Goal: Task Accomplishment & Management: Complete application form

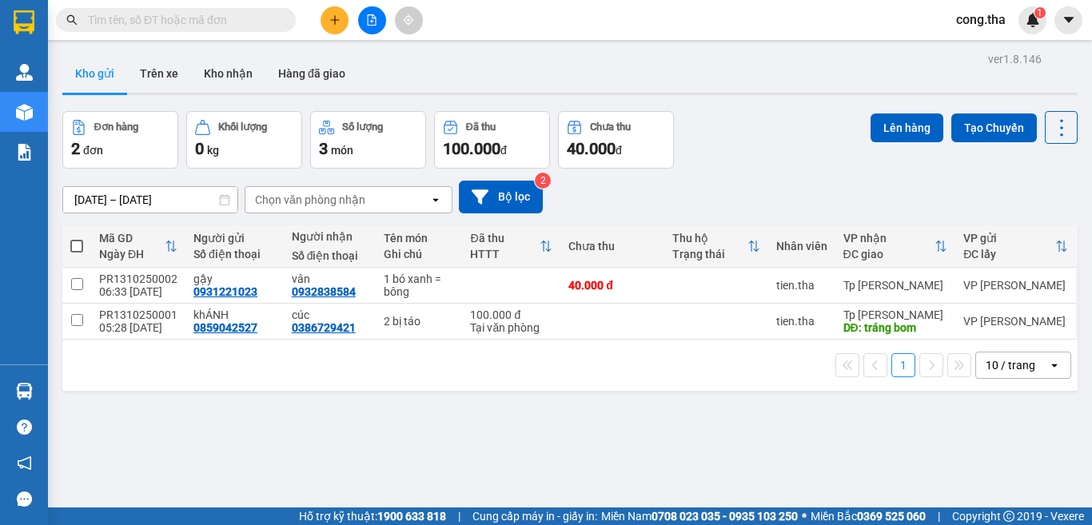
click at [118, 14] on input "text" at bounding box center [182, 20] width 189 height 18
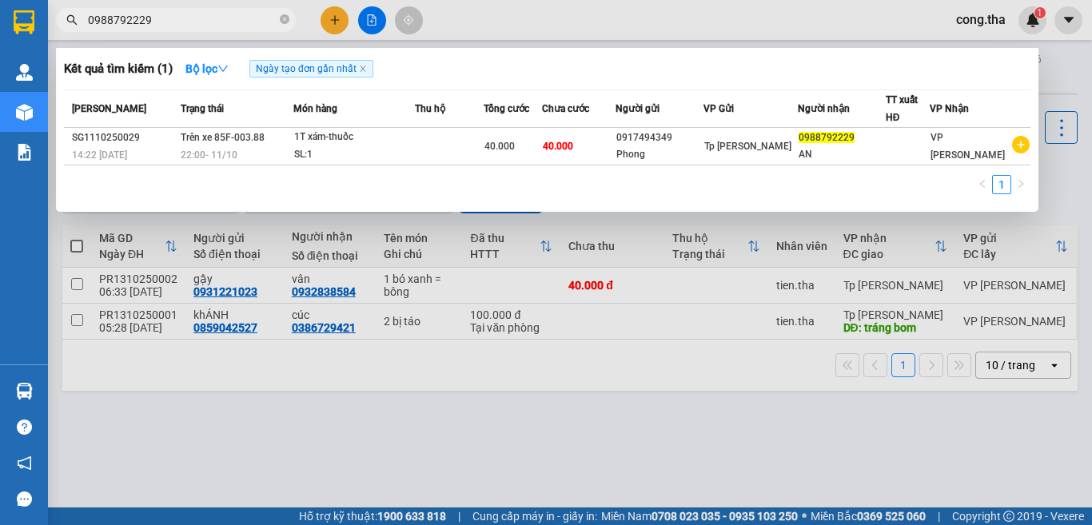
click at [159, 19] on input "0988792229" at bounding box center [182, 20] width 189 height 18
click at [335, 17] on div at bounding box center [546, 262] width 1092 height 525
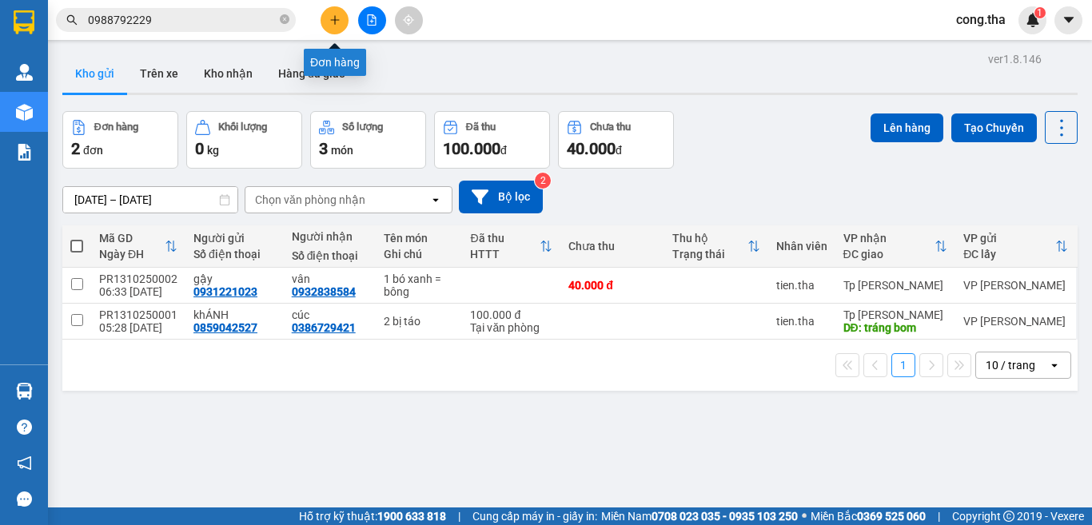
click at [333, 14] on icon "plus" at bounding box center [334, 19] width 11 height 11
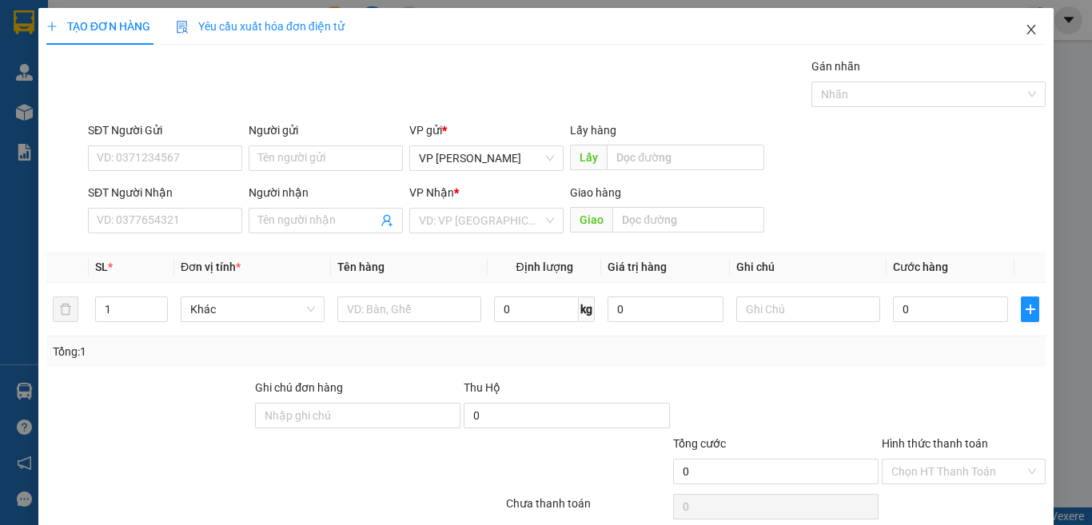
click at [1027, 29] on icon "close" at bounding box center [1031, 30] width 9 height 10
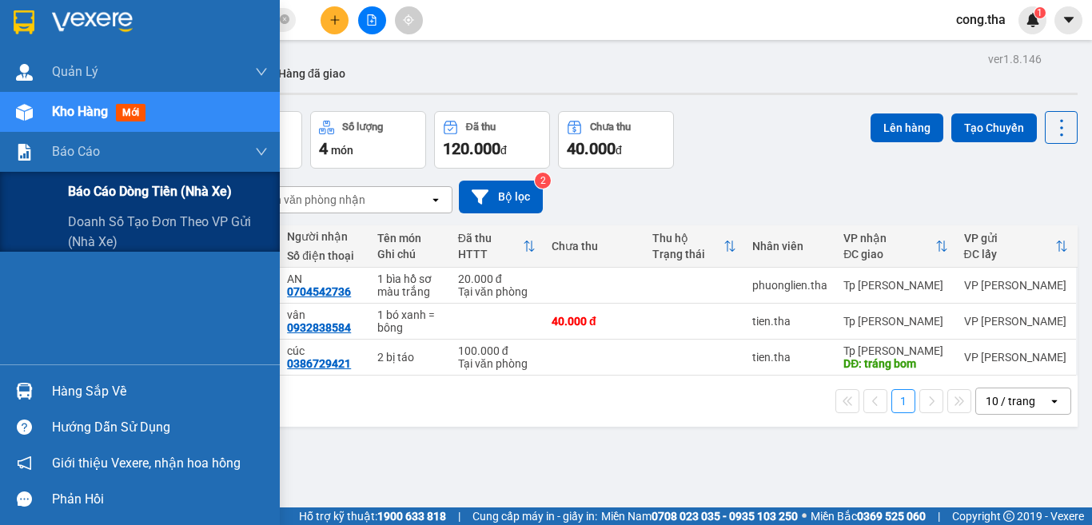
click at [119, 194] on span "Báo cáo dòng tiền (nhà xe)" at bounding box center [150, 191] width 164 height 20
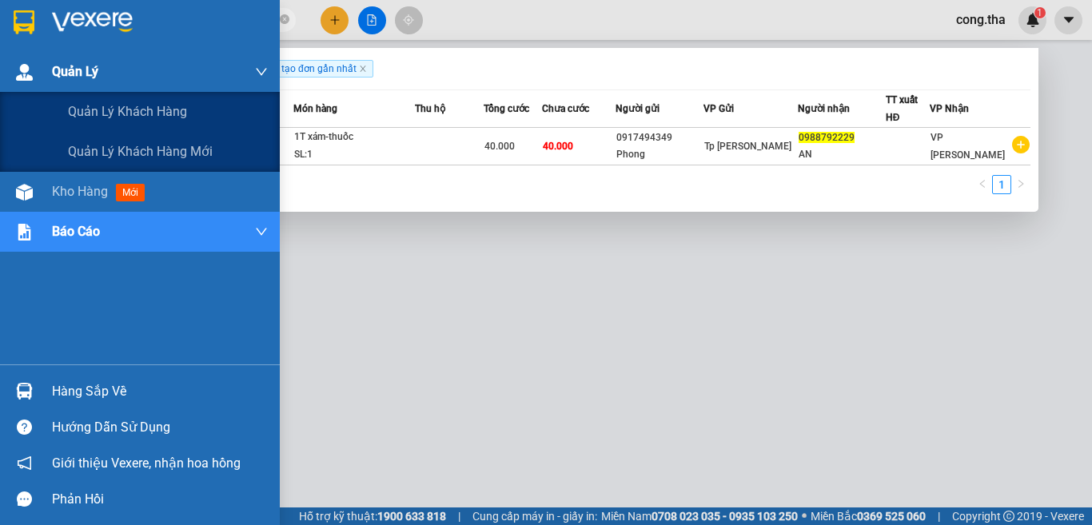
drag, startPoint x: 140, startPoint y: 30, endPoint x: 40, endPoint y: 69, distance: 107.3
click at [40, 69] on section "Kết quả tìm kiếm ( 1 ) Bộ lọc Ngày tạo đơn gần nhất Mã ĐH Trạng thái Món hàng T…" at bounding box center [546, 262] width 1092 height 525
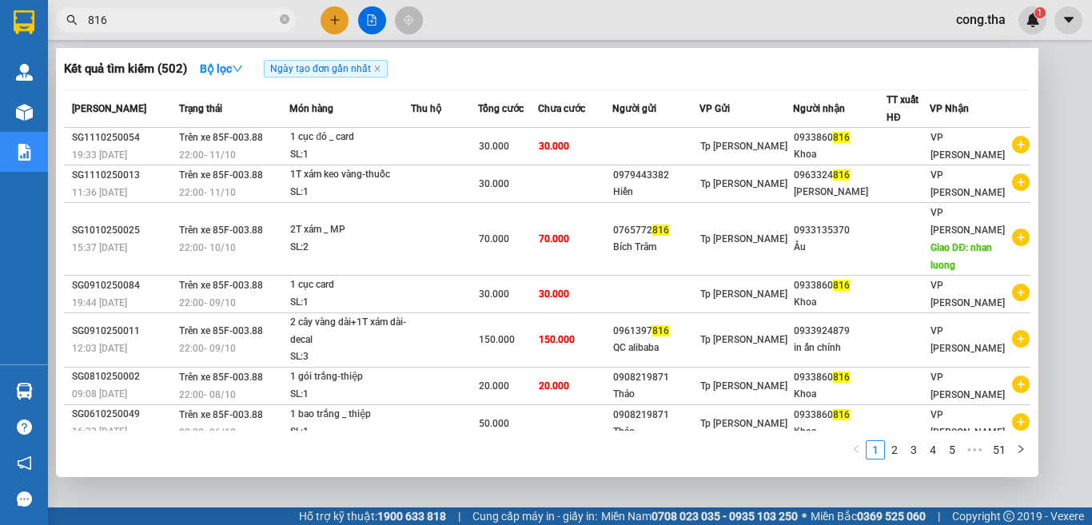
drag, startPoint x: 133, startPoint y: 27, endPoint x: 0, endPoint y: 39, distance: 134.0
click at [0, 39] on section "Kết quả tìm kiếm ( 502 ) Bộ lọc Ngày tạo đơn gần nhất Mã ĐH Trạng thái Món hàng…" at bounding box center [546, 262] width 1092 height 525
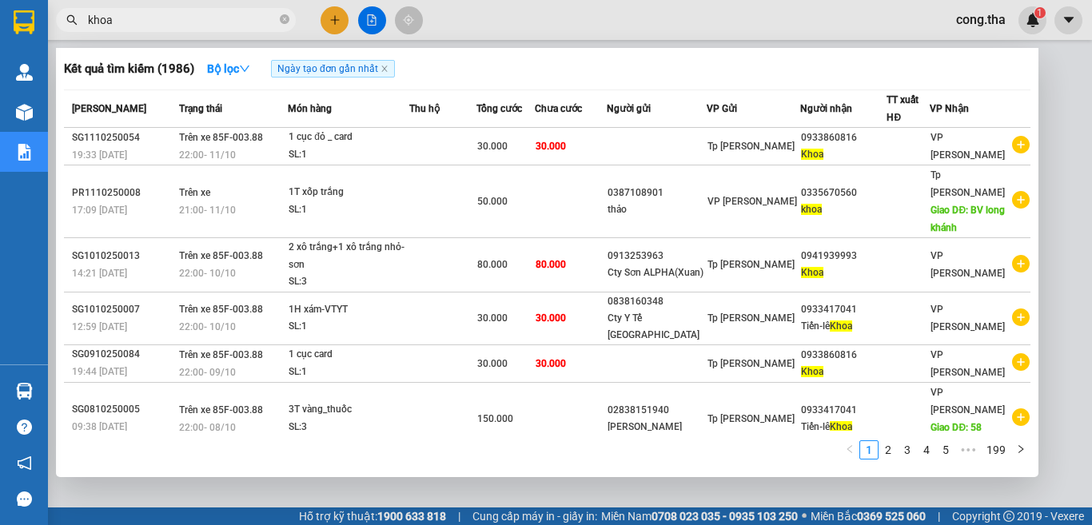
type input "khoa"
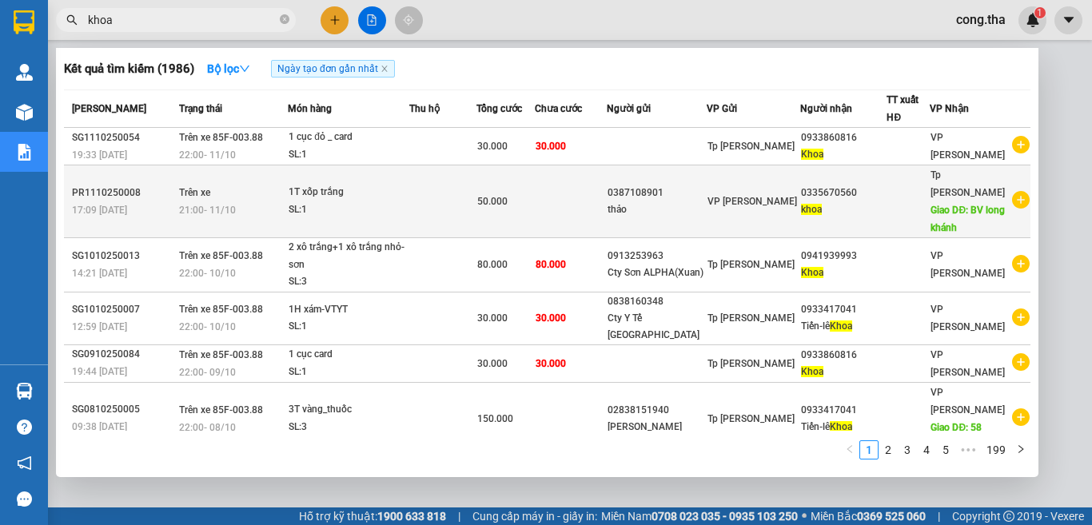
click at [600, 187] on td at bounding box center [571, 201] width 72 height 73
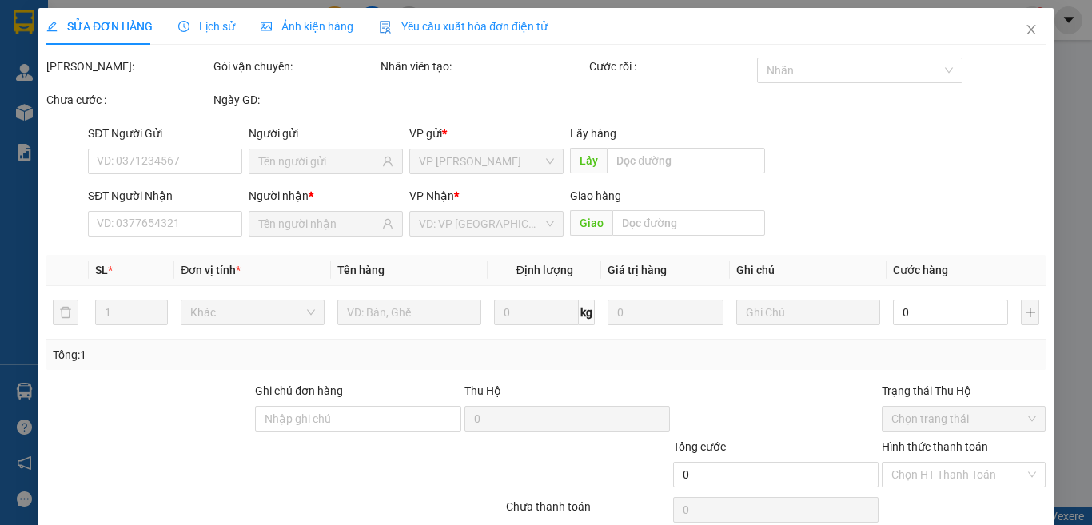
type input "0387108901"
type input "0335670560"
type input "BV long khánh"
type input "50.000"
